Goal: Information Seeking & Learning: Learn about a topic

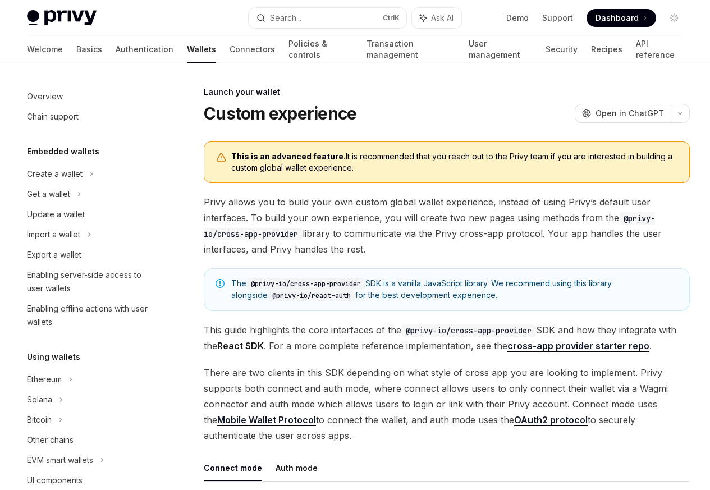
scroll to position [514, 0]
